Goal: Complete application form

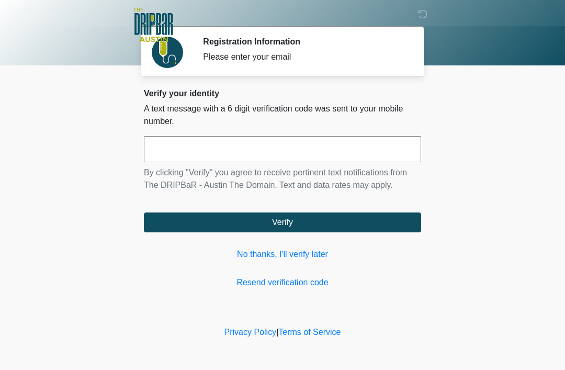
click at [318, 249] on link "No thanks, I'll verify later" at bounding box center [282, 254] width 277 height 13
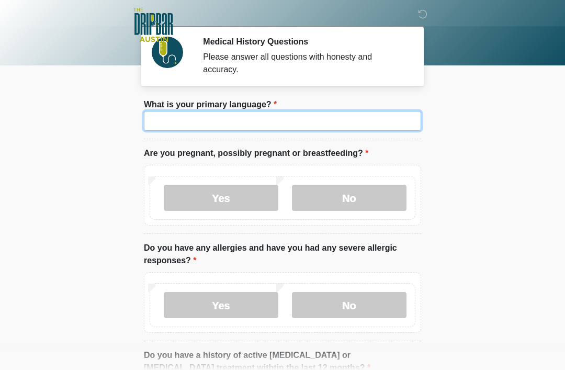
click at [342, 124] on input "What is your primary language?" at bounding box center [282, 121] width 277 height 20
type input "*******"
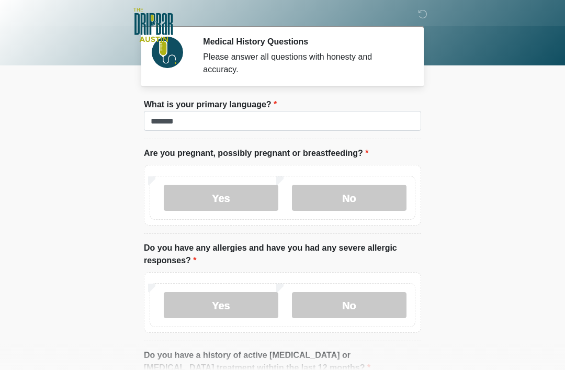
click at [384, 180] on div "Yes No" at bounding box center [283, 198] width 266 height 44
click at [371, 195] on label "No" at bounding box center [349, 198] width 115 height 26
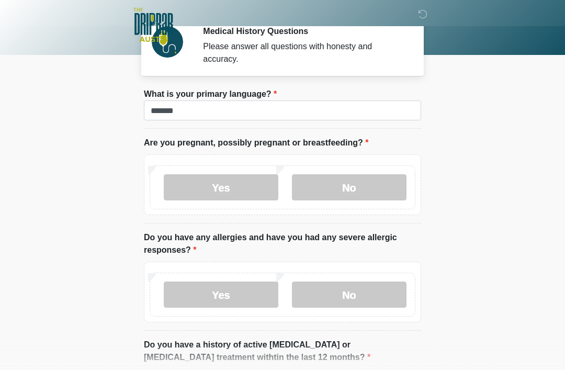
scroll to position [16, 0]
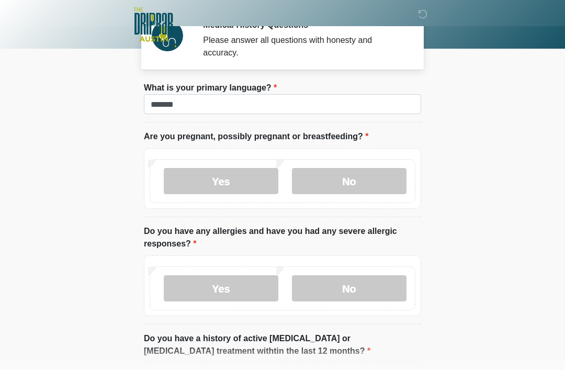
click at [173, 276] on label "Yes" at bounding box center [221, 289] width 115 height 26
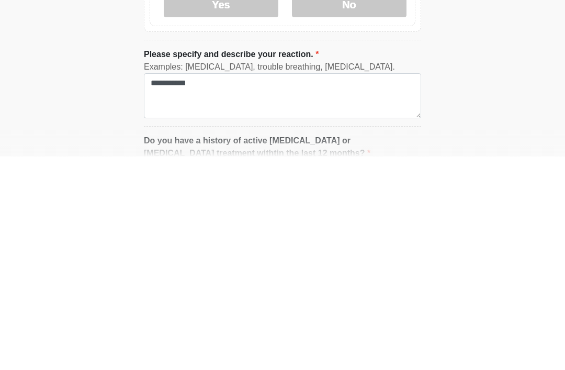
scroll to position [301, 0]
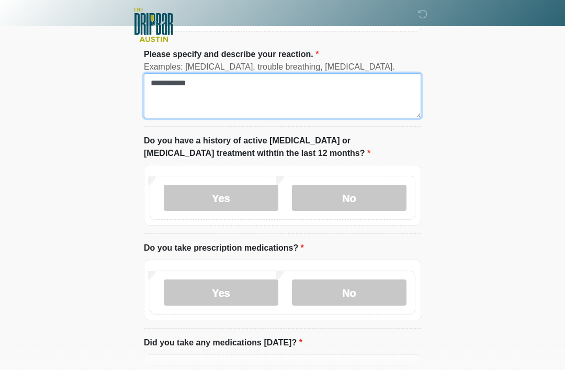
type textarea "**********"
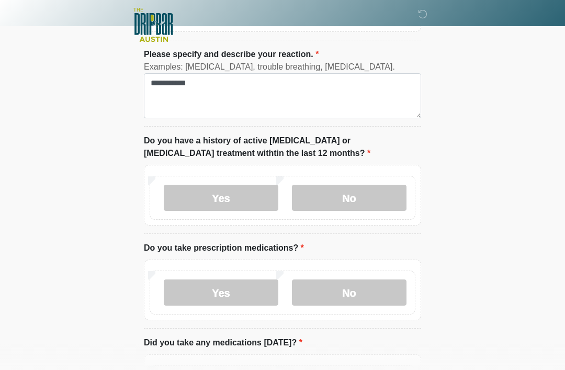
click at [385, 196] on label "No" at bounding box center [349, 198] width 115 height 26
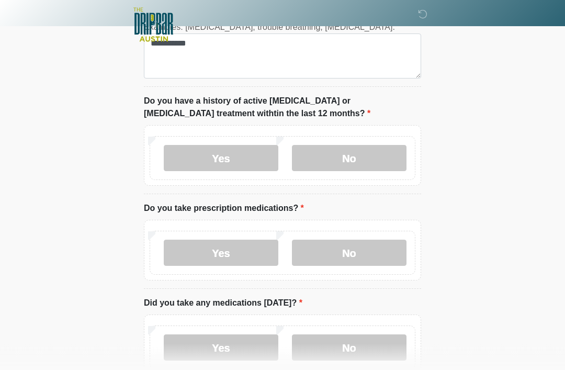
scroll to position [341, 0]
click at [377, 242] on label "No" at bounding box center [349, 253] width 115 height 26
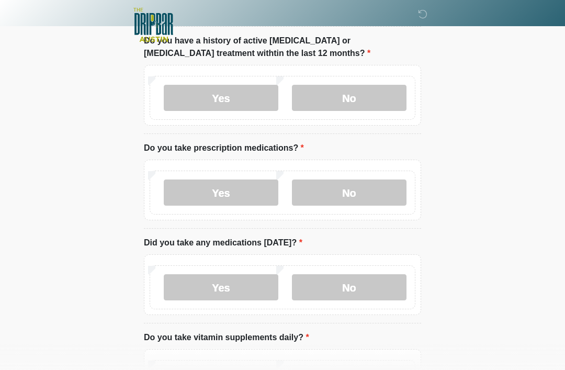
scroll to position [402, 0]
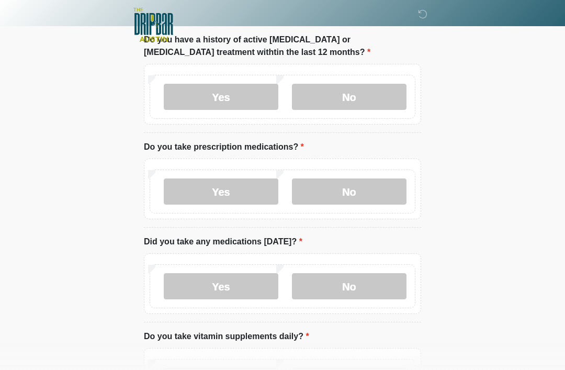
click at [181, 194] on label "Yes" at bounding box center [221, 192] width 115 height 26
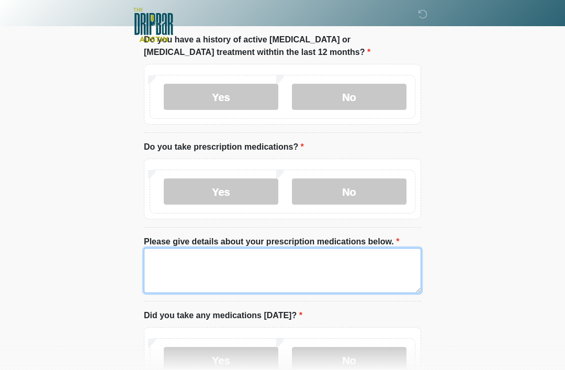
click at [362, 269] on textarea "Please give details about your prescription medications below." at bounding box center [282, 270] width 277 height 45
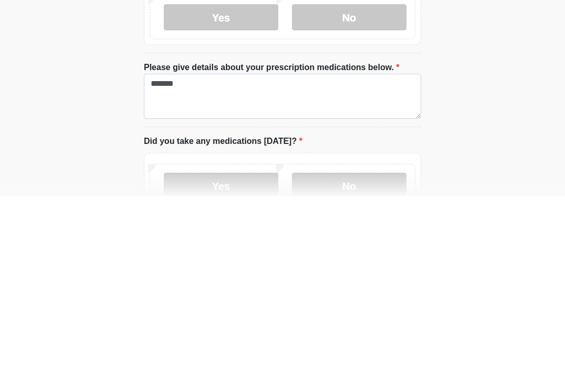
scroll to position [576, 0]
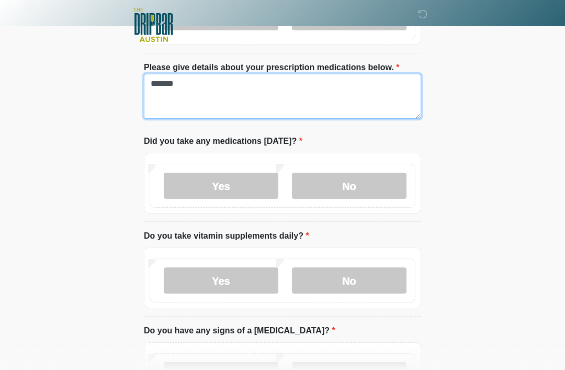
type textarea "******"
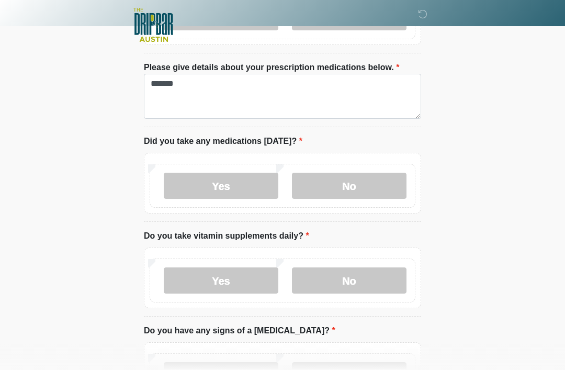
click at [380, 180] on label "No" at bounding box center [349, 186] width 115 height 26
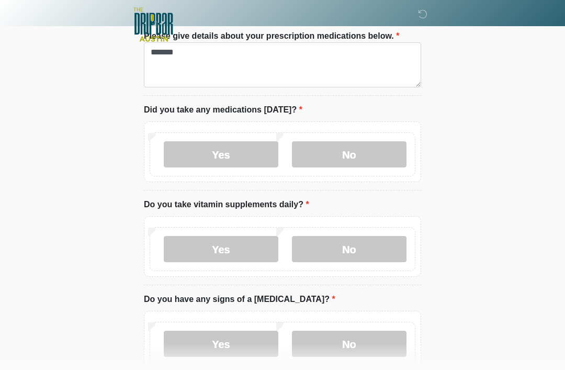
scroll to position [608, 0]
click at [188, 241] on label "Yes" at bounding box center [221, 249] width 115 height 26
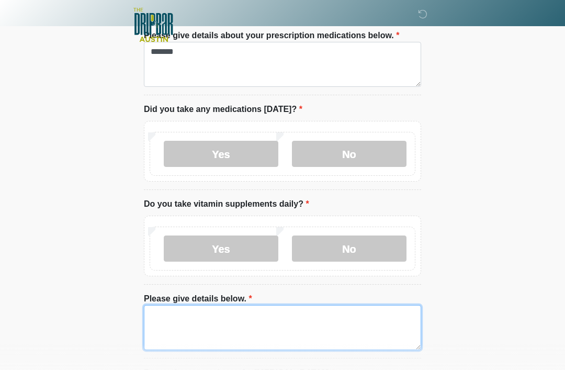
click at [373, 320] on textarea "Please give details below." at bounding box center [282, 327] width 277 height 45
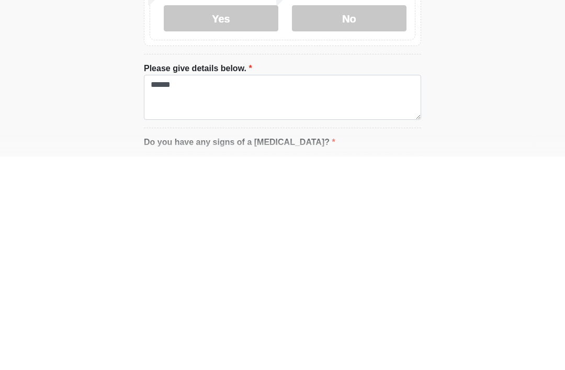
scroll to position [839, 0]
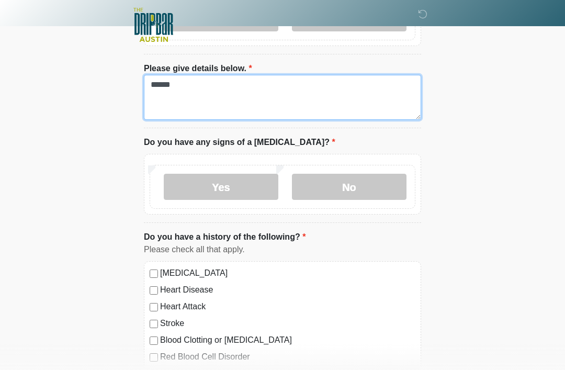
click at [368, 106] on textarea "******" at bounding box center [282, 97] width 277 height 45
type textarea "**********"
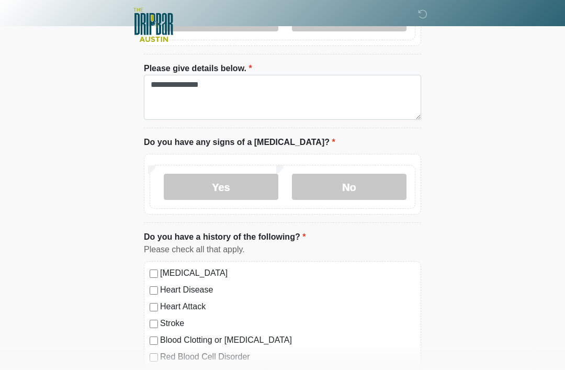
click at [365, 177] on label "No" at bounding box center [349, 187] width 115 height 26
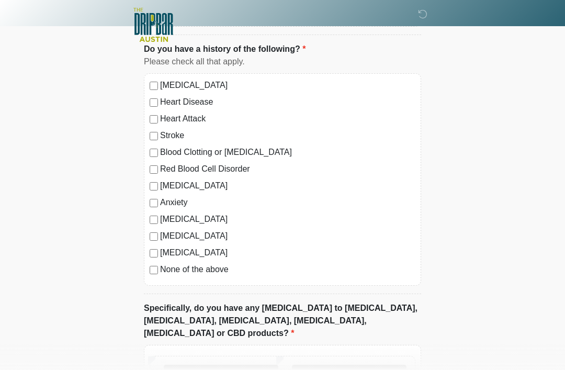
scroll to position [1028, 0]
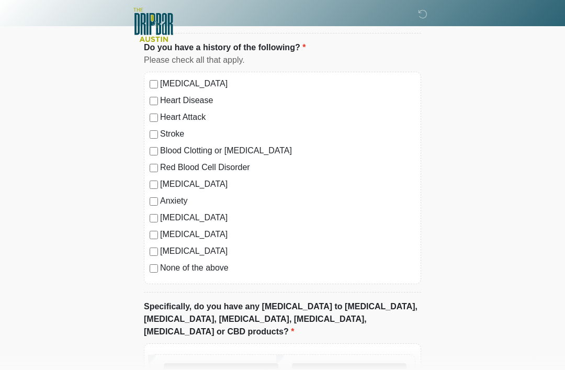
click at [381, 363] on label "No" at bounding box center [349, 376] width 115 height 26
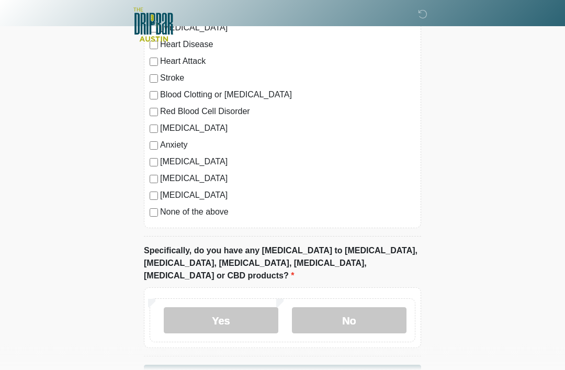
scroll to position [1106, 0]
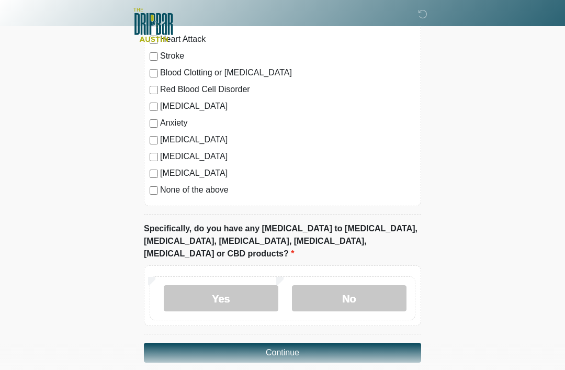
click at [398, 343] on button "Continue" at bounding box center [282, 353] width 277 height 20
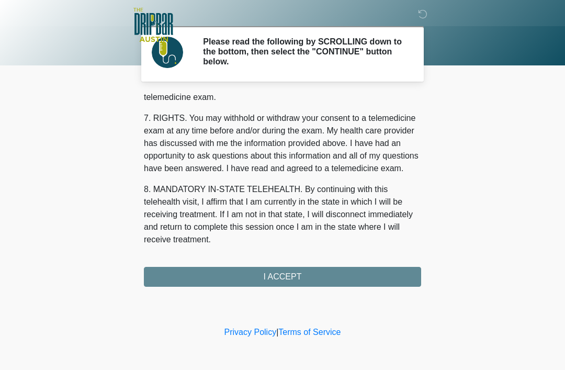
scroll to position [459, 0]
click at [380, 274] on button "I ACCEPT" at bounding box center [282, 277] width 277 height 20
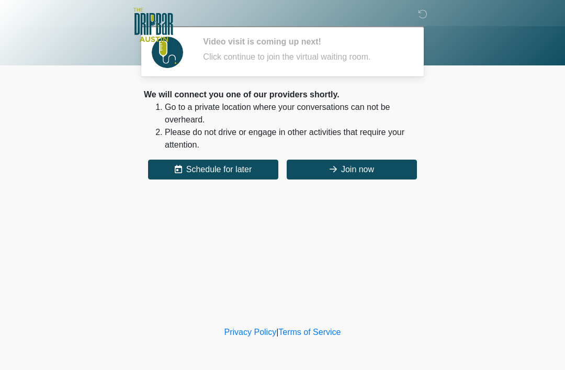
click at [375, 171] on button "Join now" at bounding box center [352, 170] width 130 height 20
